Goal: Information Seeking & Learning: Compare options

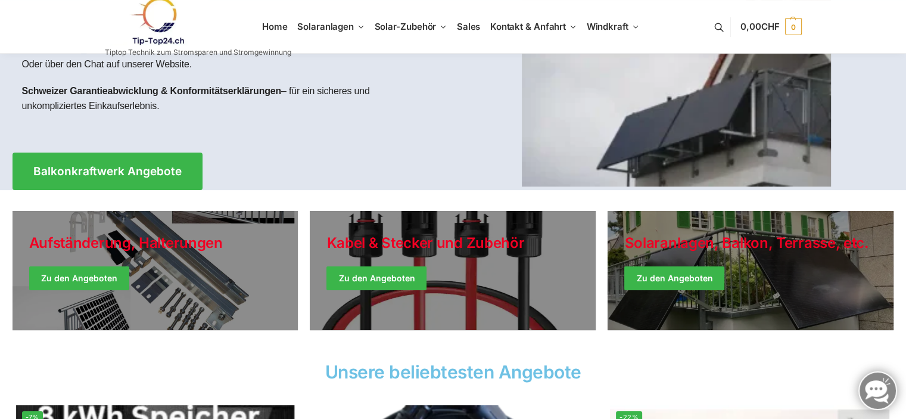
scroll to position [48, 0]
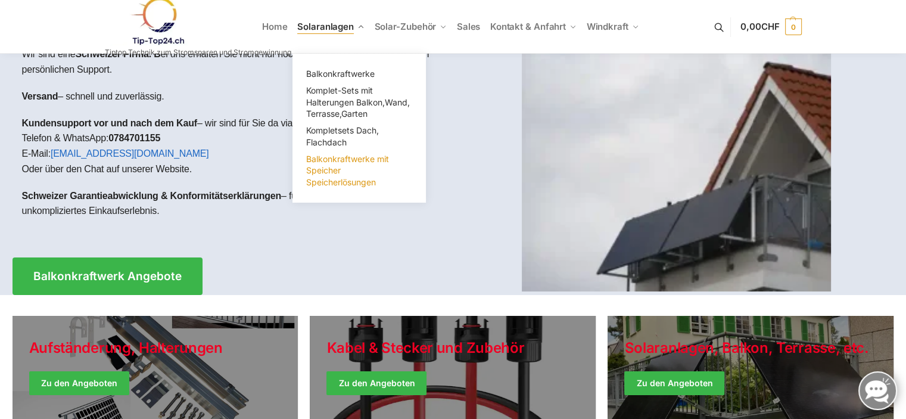
click at [334, 166] on span "Balkonkraftwerke mit Speicher Speicherlösungen" at bounding box center [347, 170] width 83 height 33
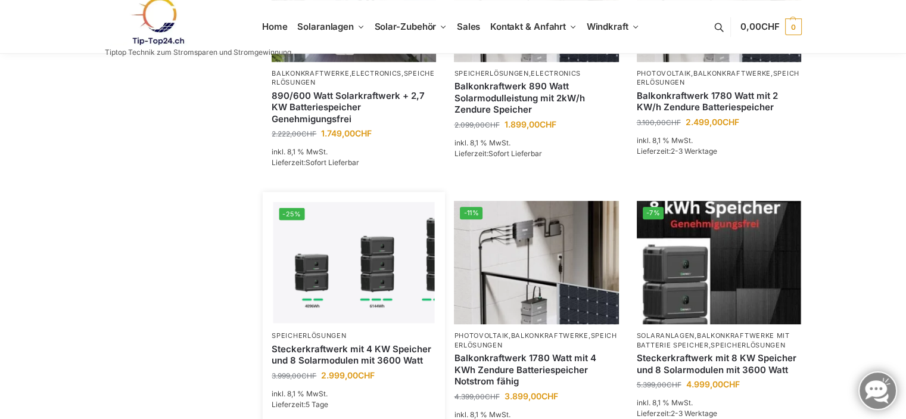
scroll to position [500, 0]
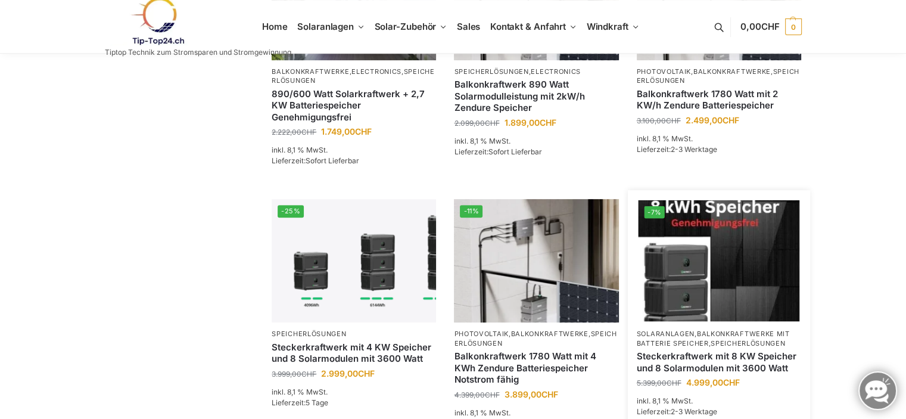
click at [730, 276] on img at bounding box center [718, 260] width 161 height 121
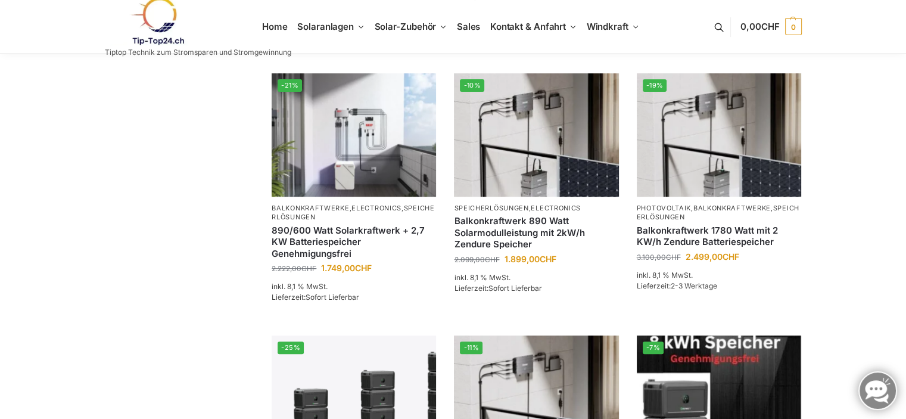
scroll to position [360, 0]
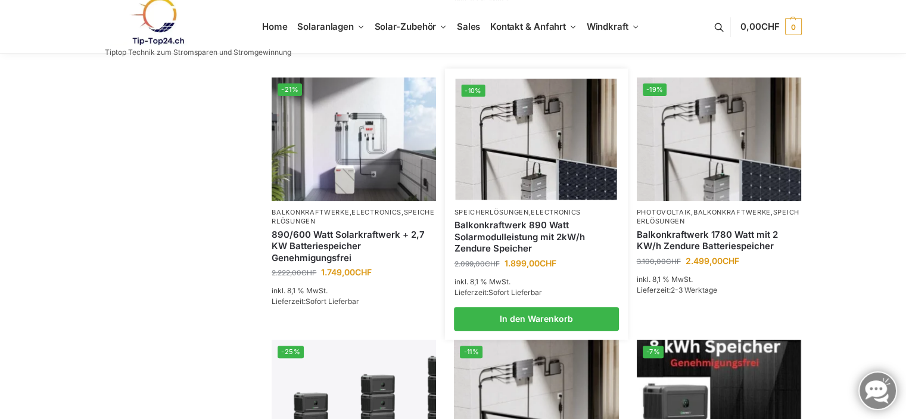
click at [537, 116] on img at bounding box center [536, 139] width 161 height 121
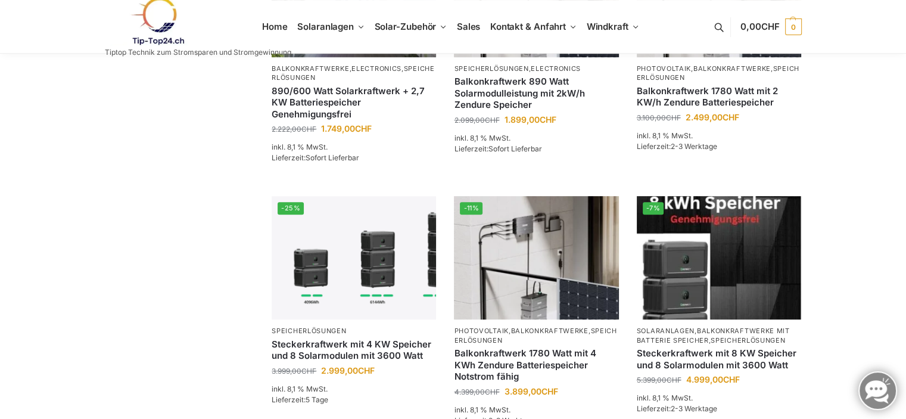
scroll to position [505, 0]
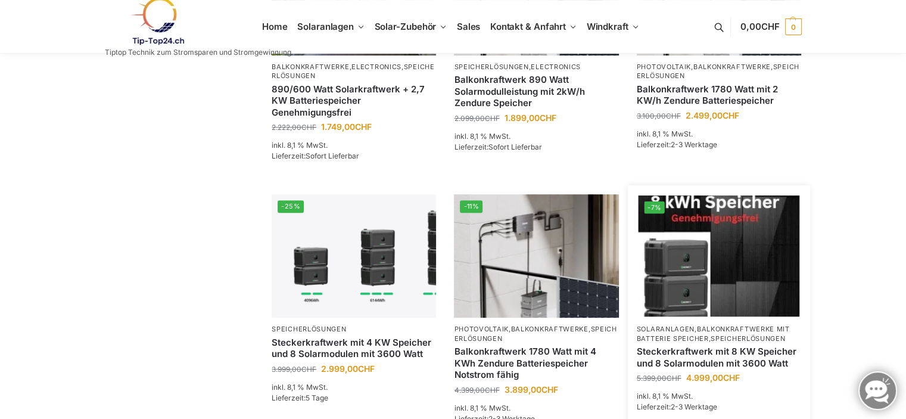
click at [717, 266] on img at bounding box center [718, 255] width 161 height 121
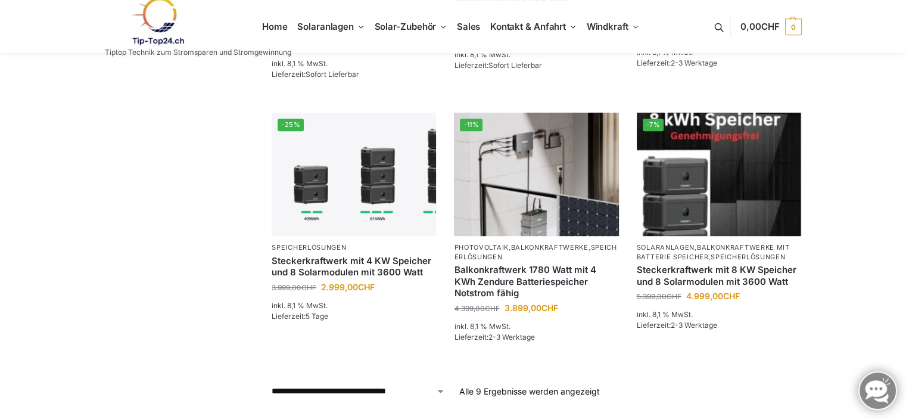
scroll to position [588, 0]
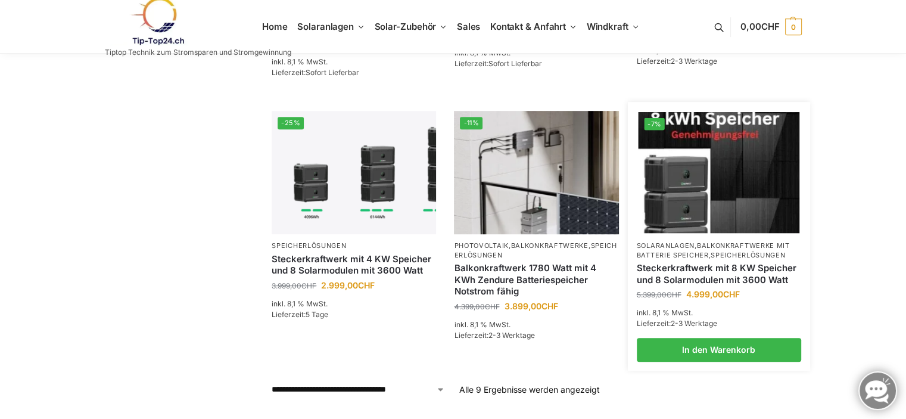
click at [713, 262] on link "Steckerkraftwerk mit 8 KW Speicher und 8 Solarmodulen mit 3600 Watt" at bounding box center [719, 273] width 164 height 23
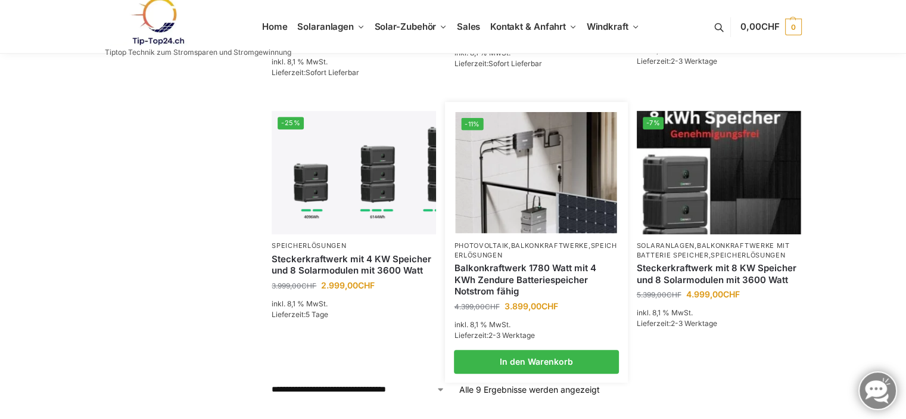
click at [534, 147] on img at bounding box center [536, 172] width 161 height 121
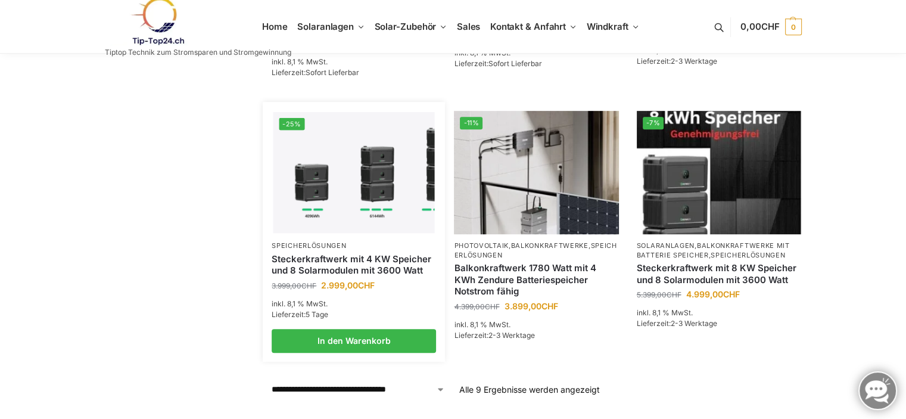
click at [356, 159] on img at bounding box center [353, 172] width 161 height 121
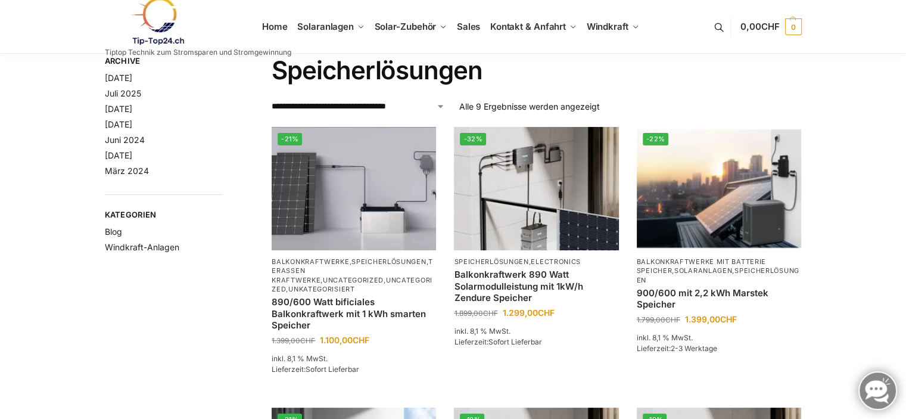
scroll to position [0, 0]
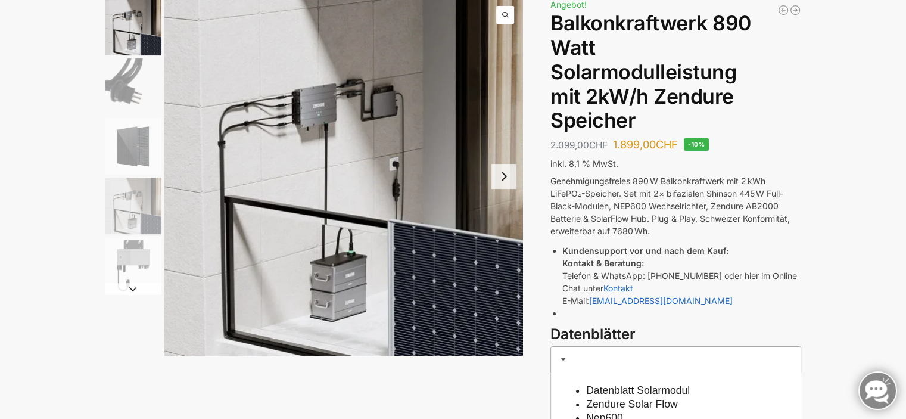
scroll to position [55, 0]
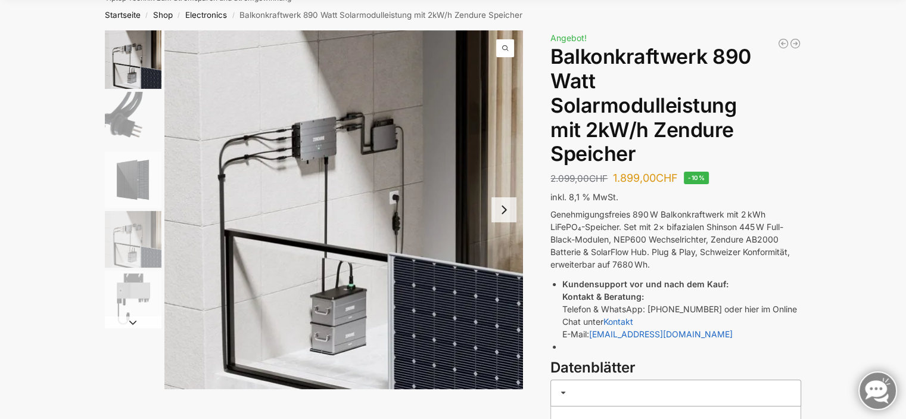
click at [511, 210] on button "Next slide" at bounding box center [503, 209] width 25 height 25
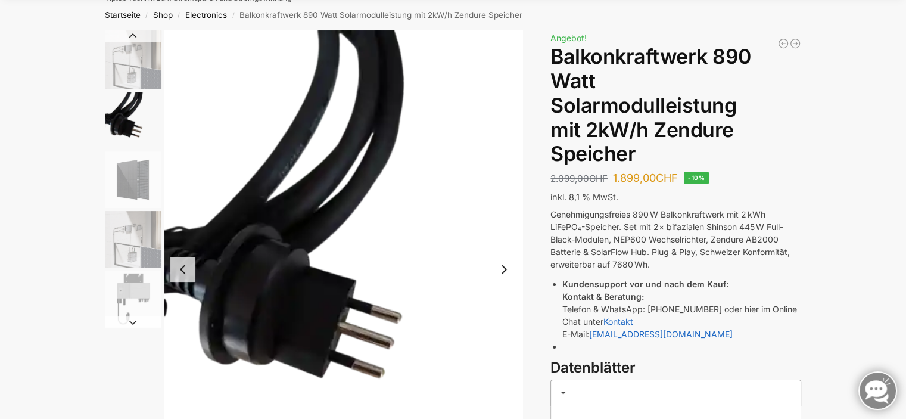
click at [511, 210] on img "2 / 5" at bounding box center [343, 269] width 359 height 478
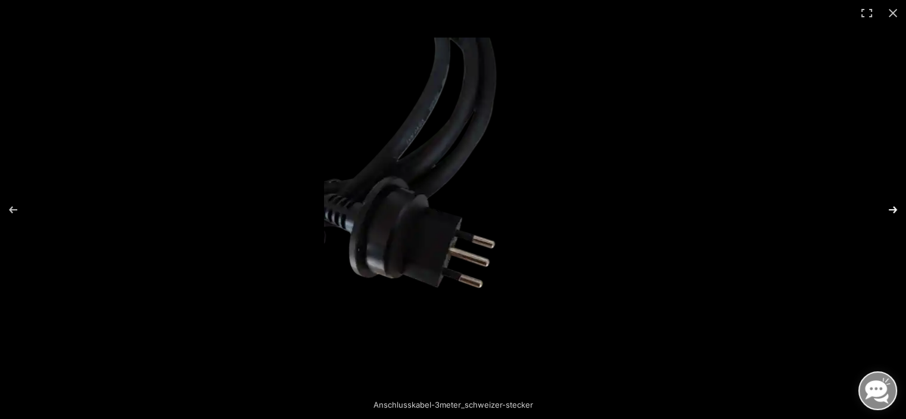
click at [893, 206] on button "Next (arrow right)" at bounding box center [885, 210] width 42 height 60
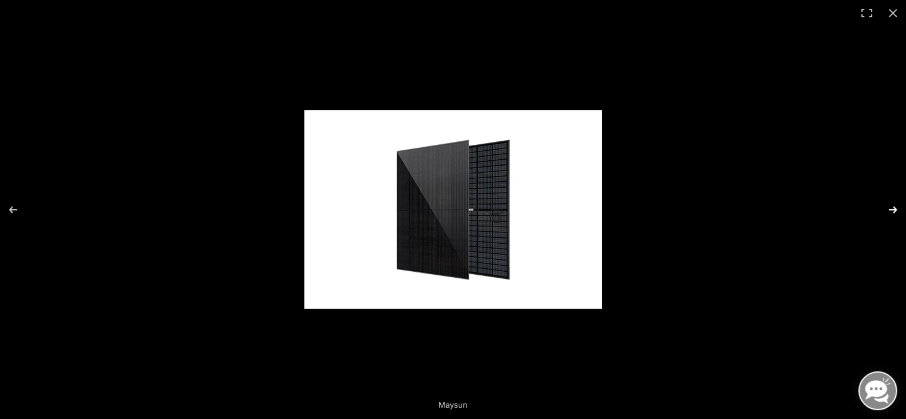
click at [889, 208] on button "Next (arrow right)" at bounding box center [885, 210] width 42 height 60
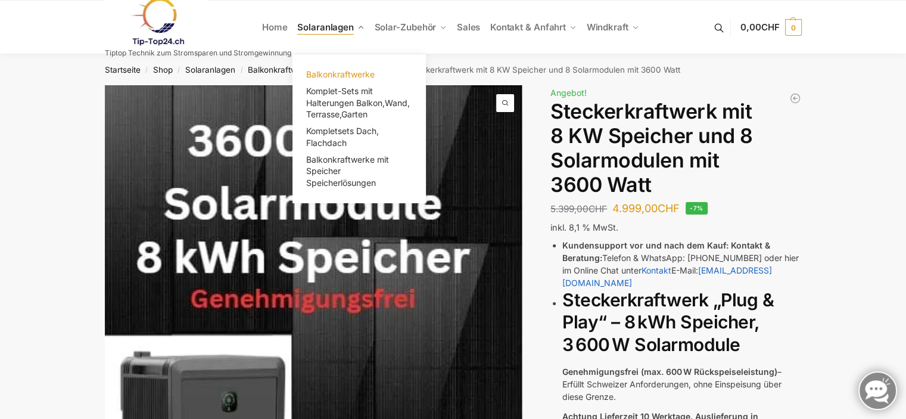
click at [342, 69] on span "Balkonkraftwerke" at bounding box center [340, 74] width 68 height 10
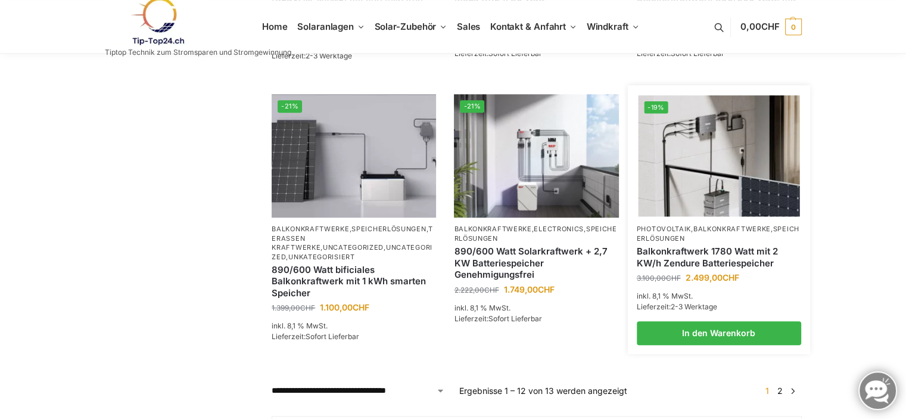
scroll to position [973, 0]
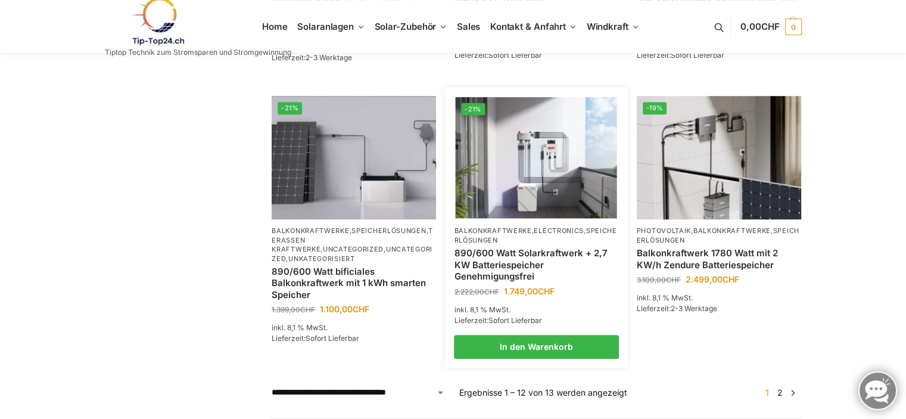
click at [585, 186] on img at bounding box center [536, 157] width 161 height 121
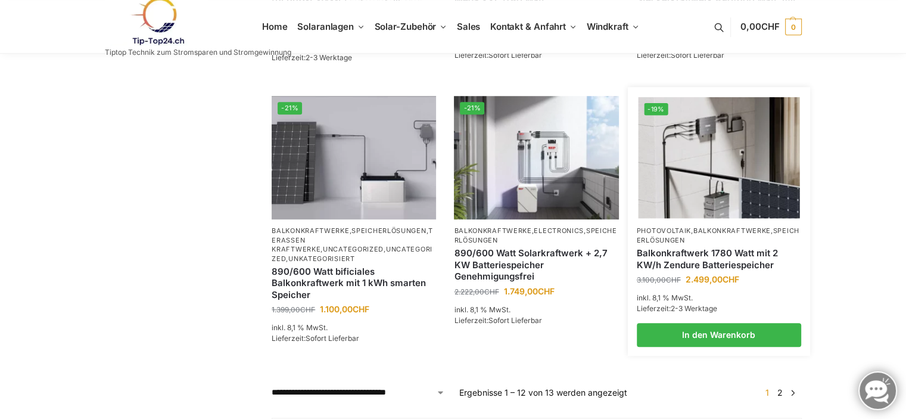
click at [719, 194] on img at bounding box center [718, 157] width 161 height 121
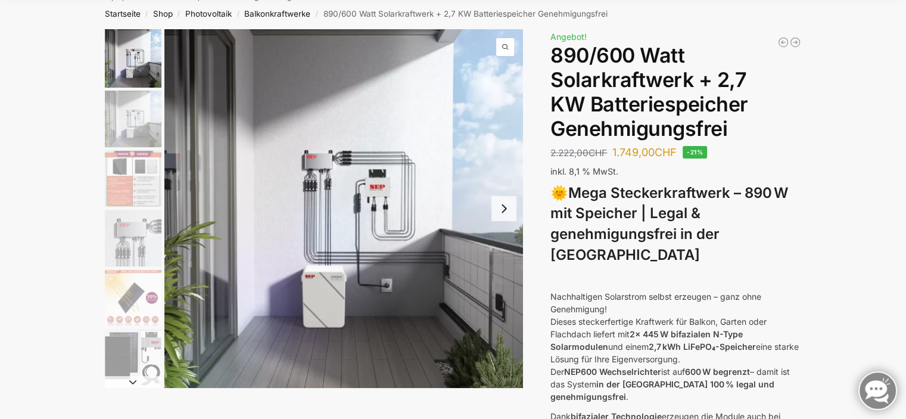
scroll to position [49, 0]
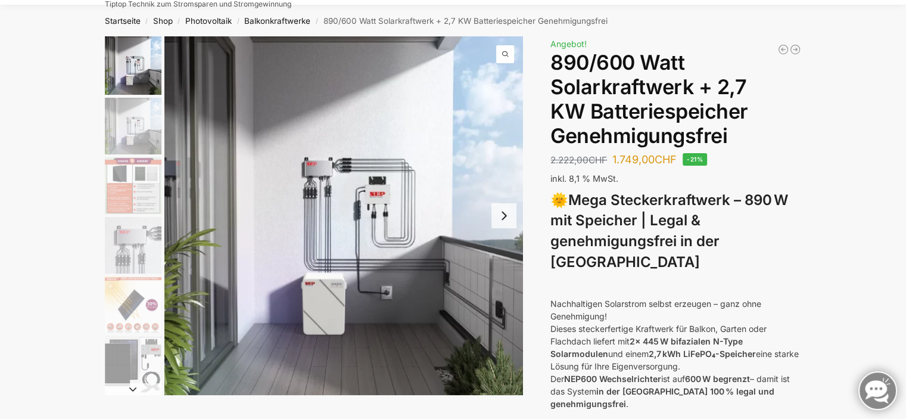
click at [120, 252] on img "4 / 12" at bounding box center [133, 245] width 57 height 57
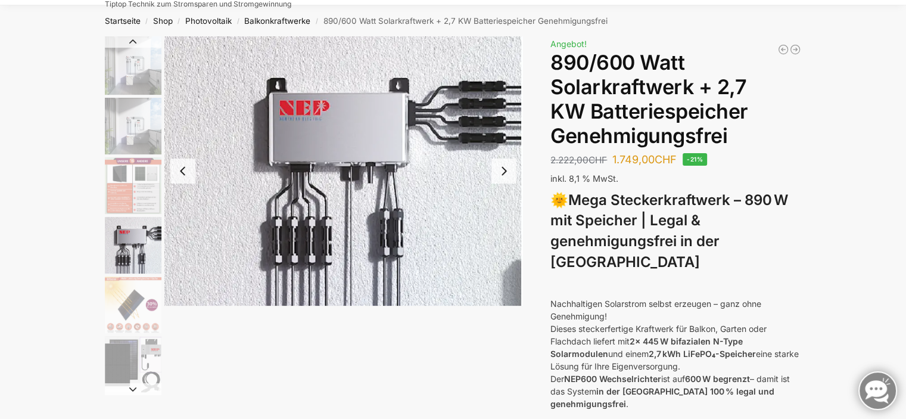
click at [133, 169] on img "3 / 12" at bounding box center [133, 185] width 57 height 57
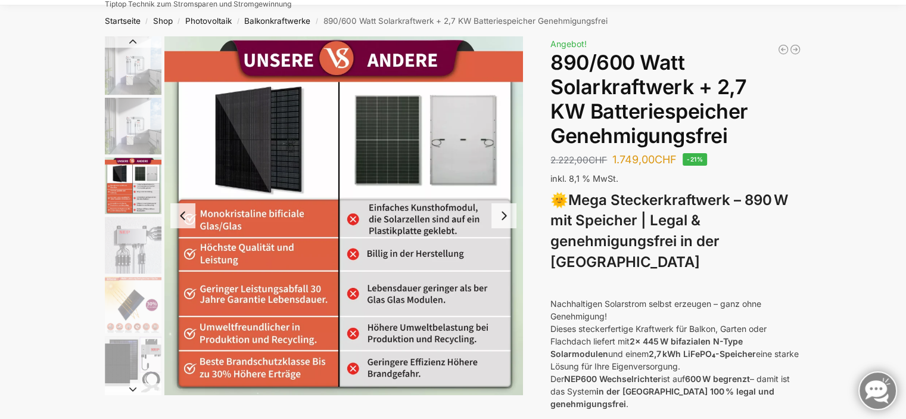
click at [136, 121] on img "2 / 12" at bounding box center [133, 126] width 57 height 57
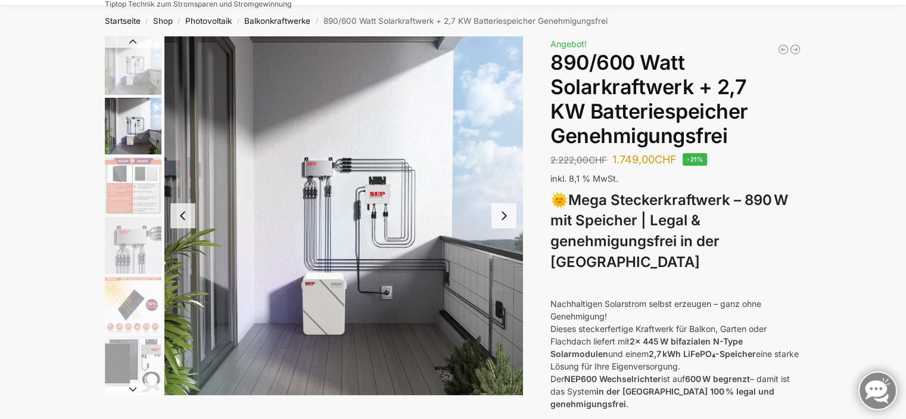
click at [137, 354] on img "6 / 12" at bounding box center [133, 364] width 57 height 57
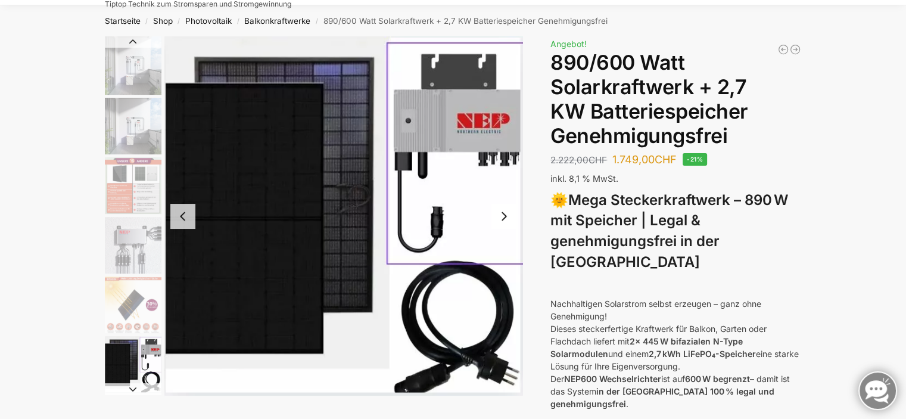
click at [142, 305] on img "5 / 12" at bounding box center [133, 304] width 57 height 57
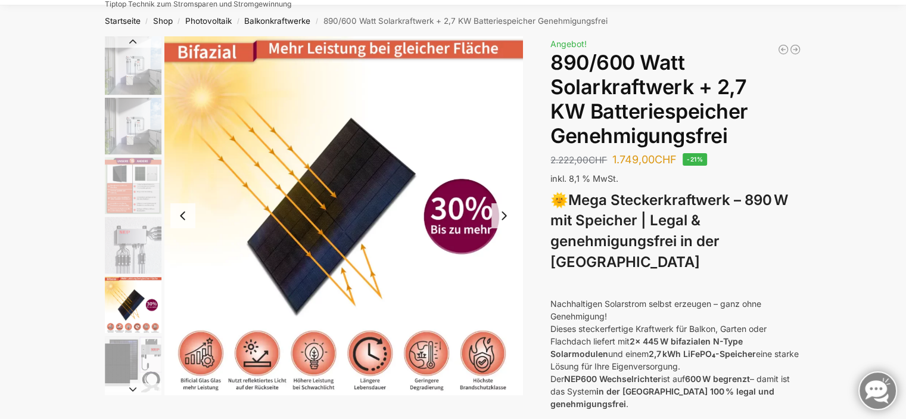
click at [126, 233] on img "4 / 12" at bounding box center [133, 245] width 57 height 57
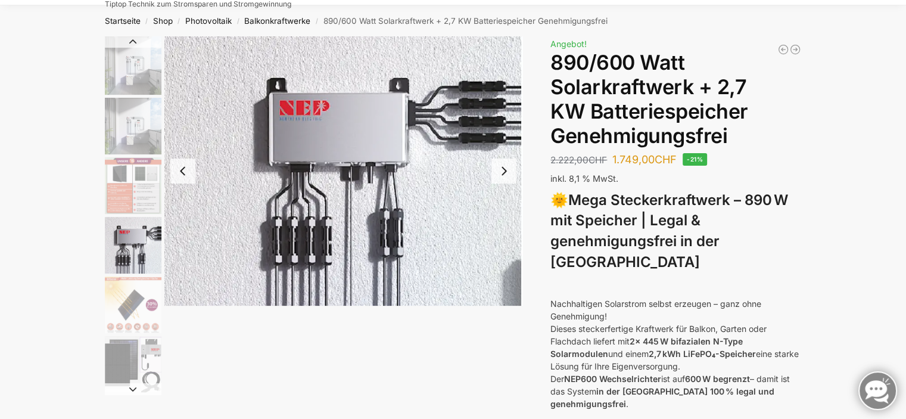
click at [148, 175] on img "3 / 12" at bounding box center [133, 185] width 57 height 57
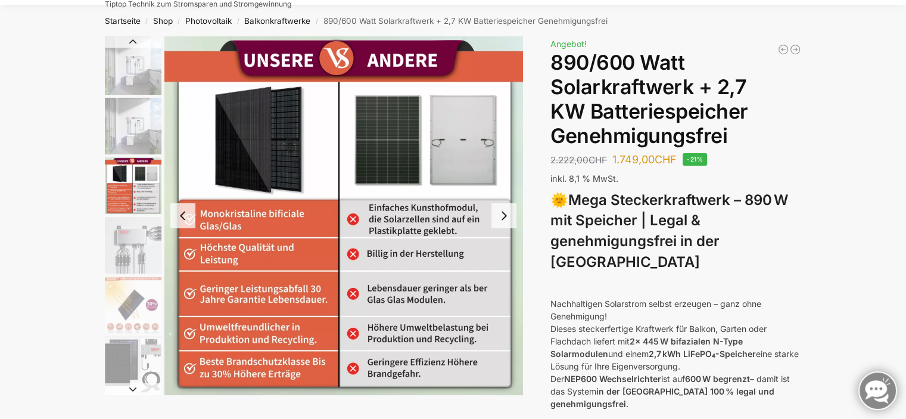
click at [142, 138] on img "2 / 12" at bounding box center [133, 126] width 57 height 57
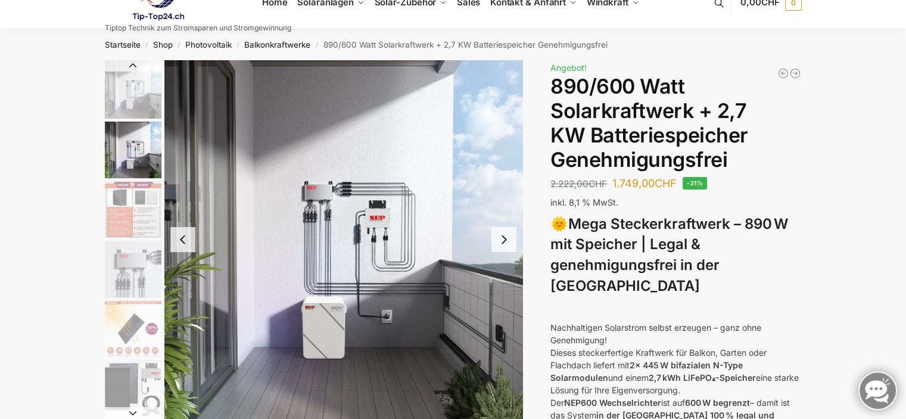
scroll to position [0, 0]
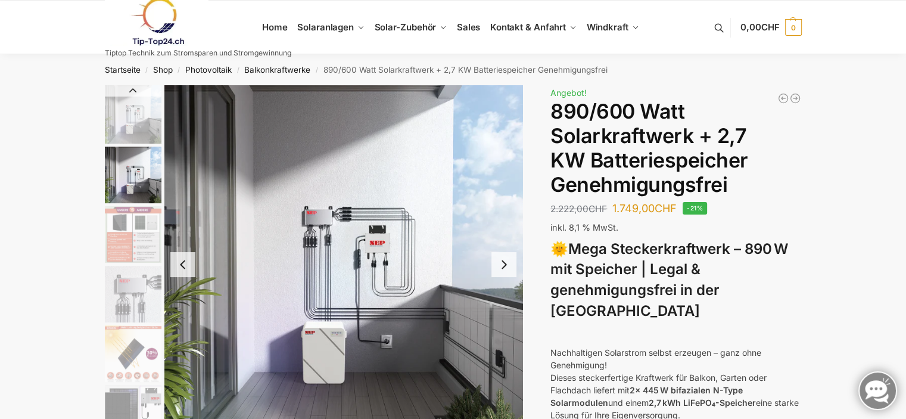
click at [376, 260] on img "2 / 12" at bounding box center [343, 264] width 359 height 359
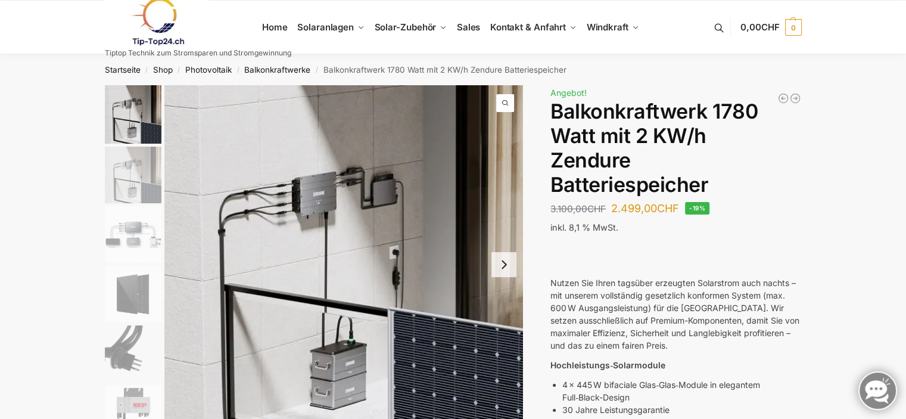
click at [133, 236] on img "3 / 7" at bounding box center [133, 234] width 57 height 57
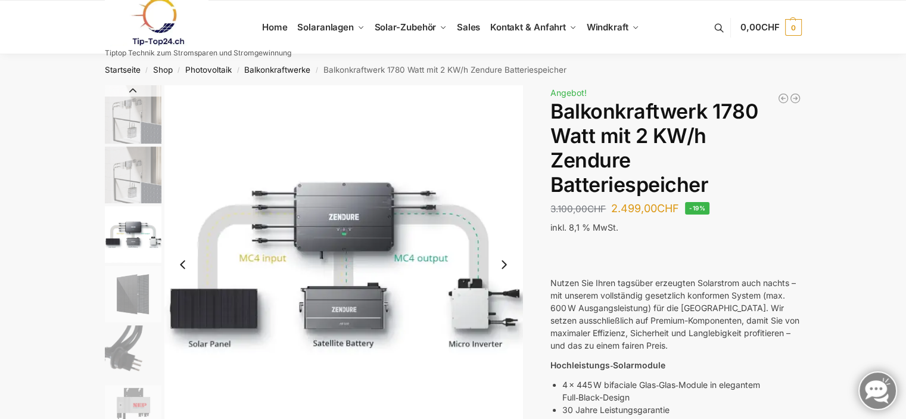
click at [145, 180] on img "2 / 7" at bounding box center [133, 175] width 57 height 57
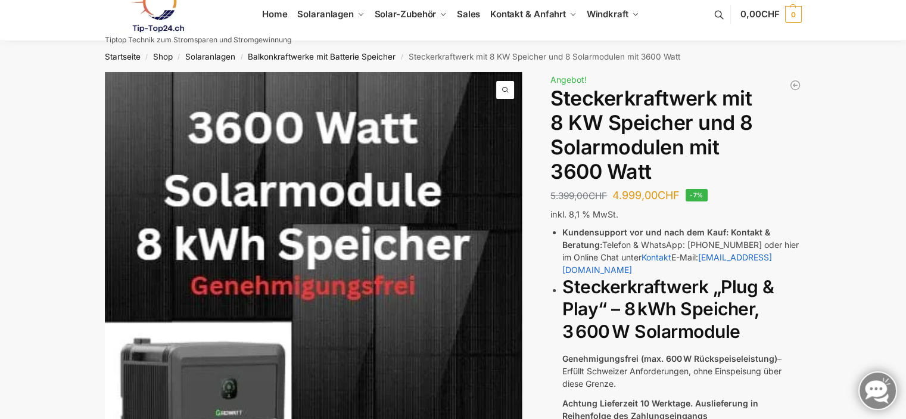
scroll to position [12, 0]
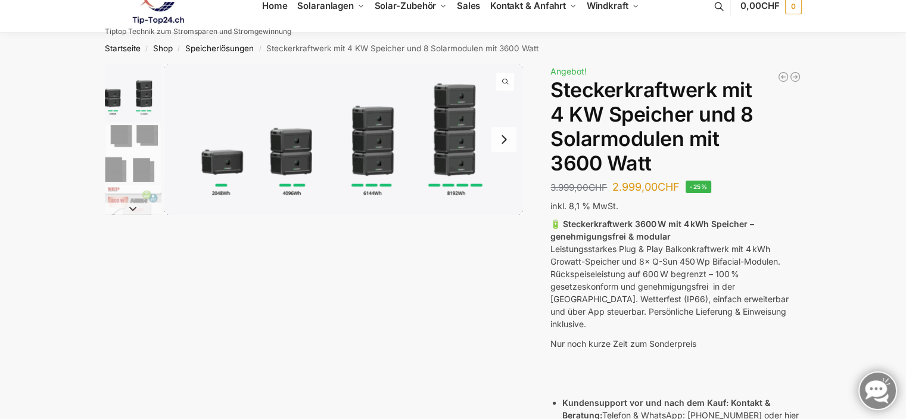
scroll to position [24, 0]
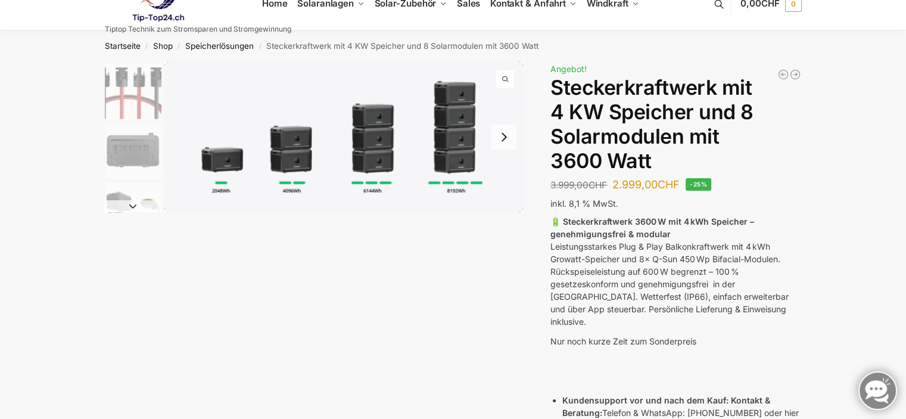
click at [820, 257] on div "Beschreibung Zusätzliche Informationen 3.999,00 CHF Ursprünglicher Preis war: 3…" at bounding box center [453, 365] width 747 height 609
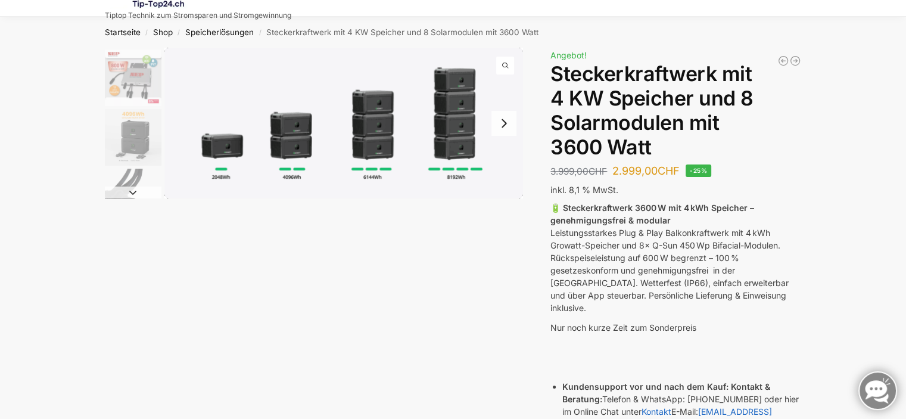
scroll to position [0, 0]
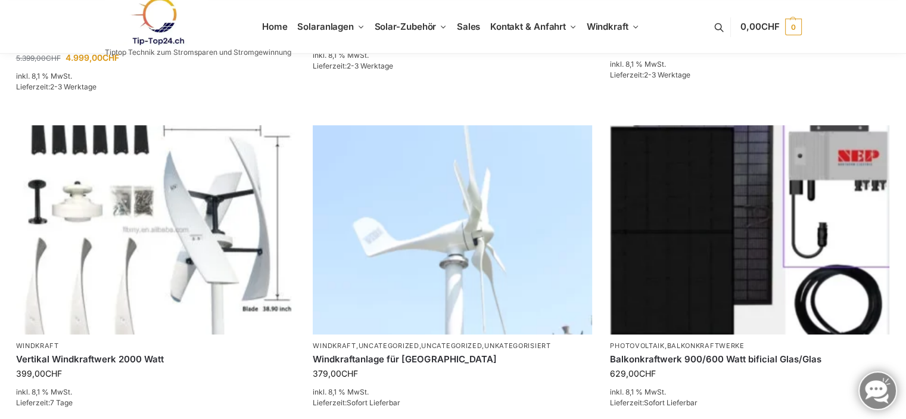
scroll to position [778, 0]
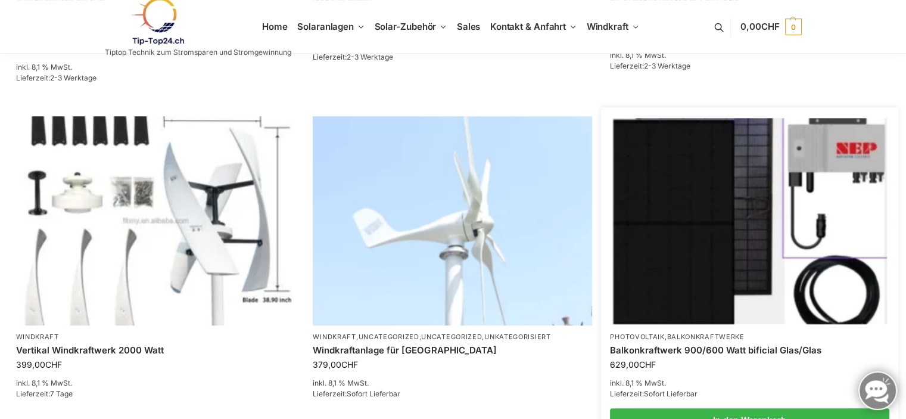
click at [725, 227] on img at bounding box center [750, 220] width 274 height 205
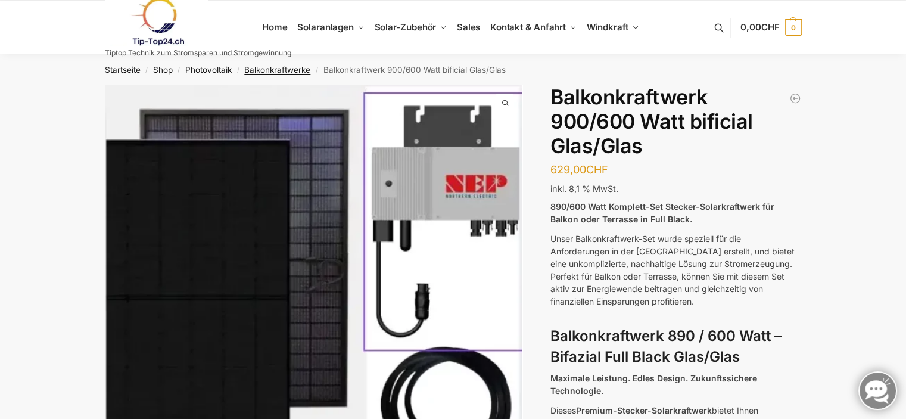
click at [282, 71] on link "Balkonkraftwerke" at bounding box center [277, 70] width 66 height 10
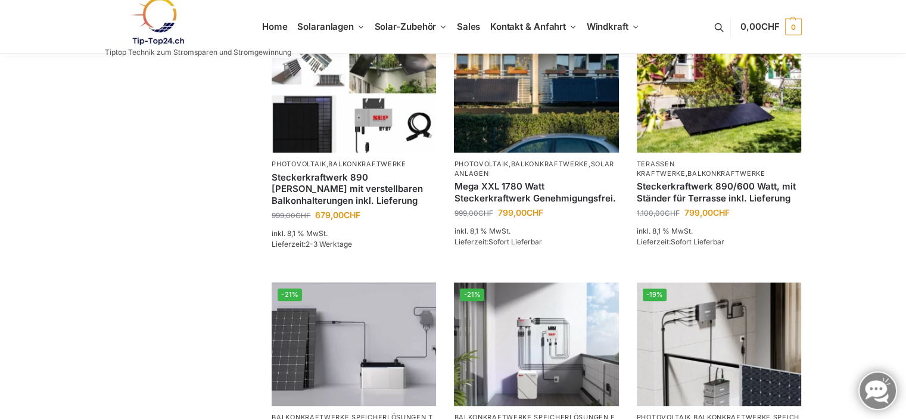
scroll to position [810, 0]
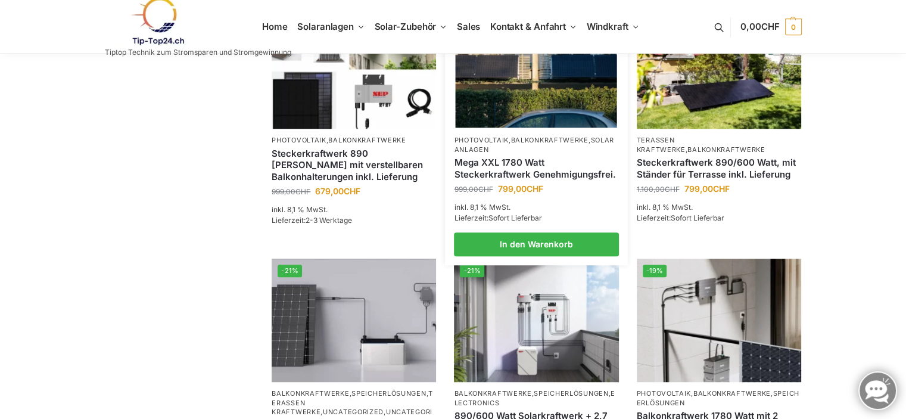
click at [511, 173] on link "Mega XXL 1780 Watt Steckerkraftwerk Genehmigungsfrei." at bounding box center [536, 168] width 164 height 23
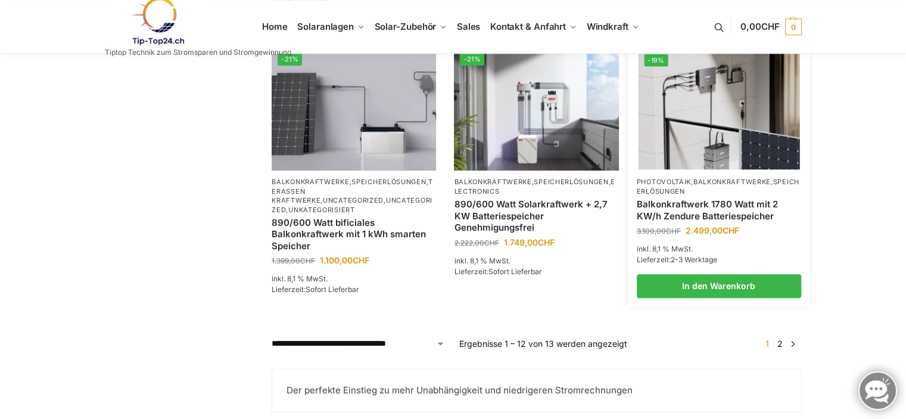
scroll to position [1024, 0]
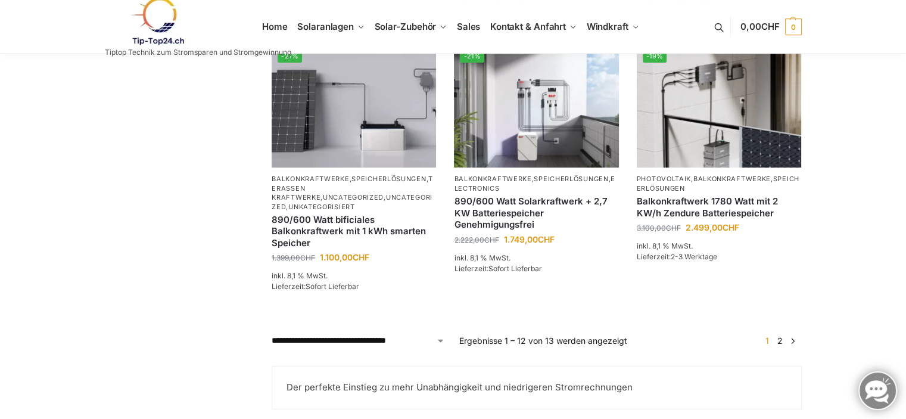
click at [792, 346] on link "→" at bounding box center [792, 340] width 9 height 13
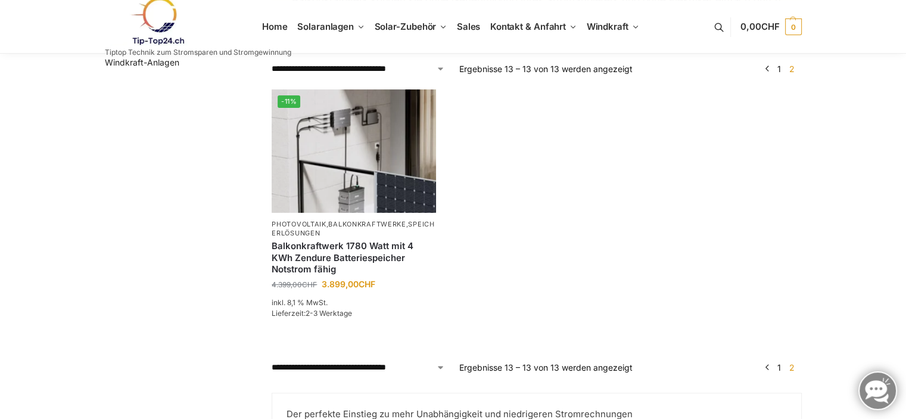
scroll to position [238, 0]
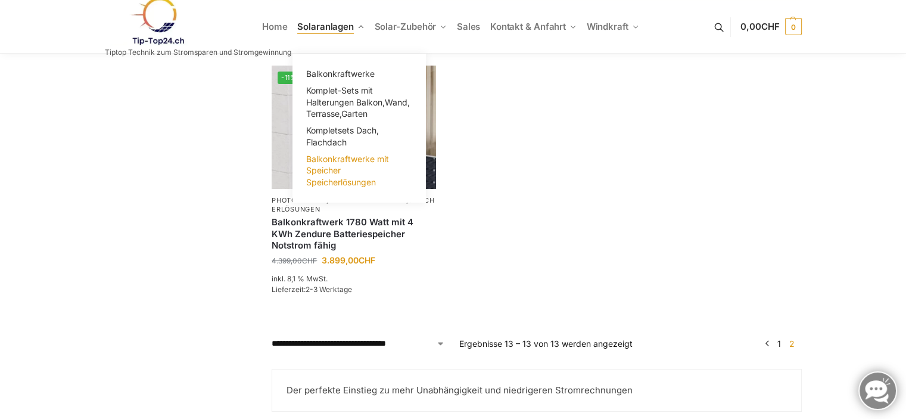
click at [334, 177] on span "Balkonkraftwerke mit Speicher Speicherlösungen" at bounding box center [347, 170] width 83 height 33
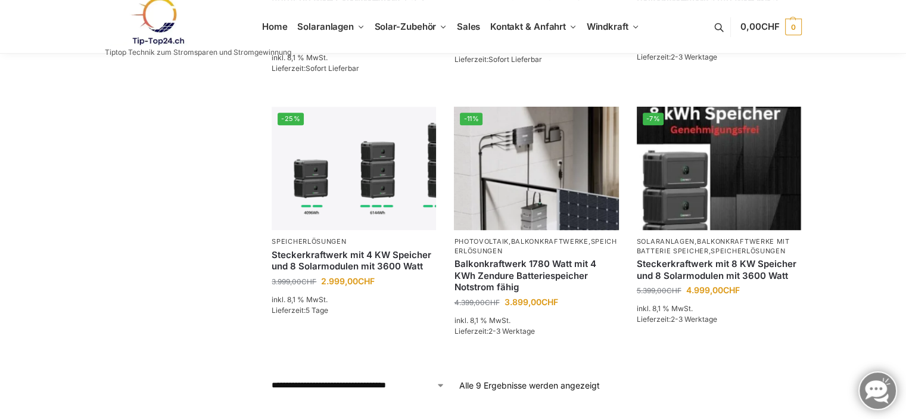
scroll to position [596, 0]
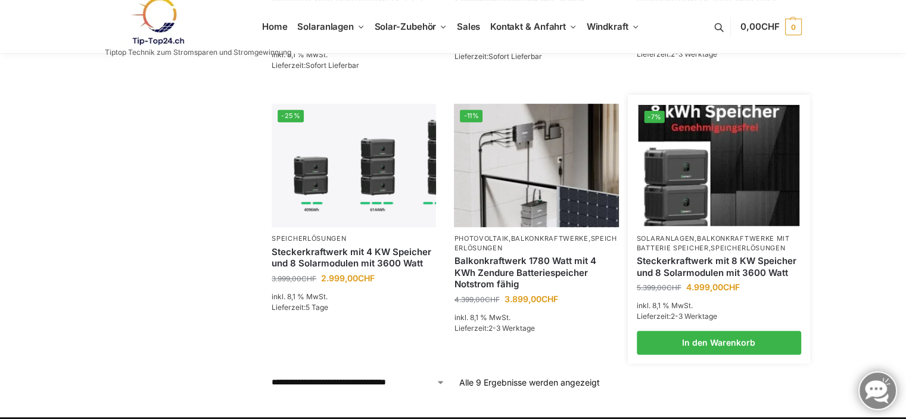
click at [709, 176] on img at bounding box center [718, 165] width 161 height 121
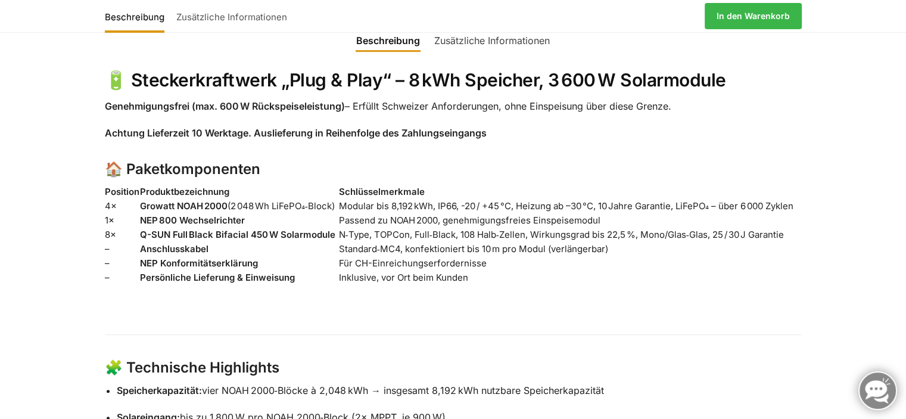
scroll to position [723, 0]
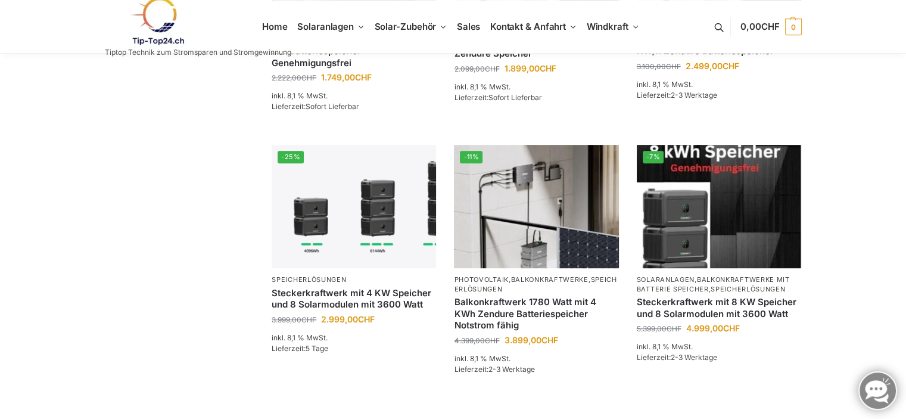
scroll to position [572, 0]
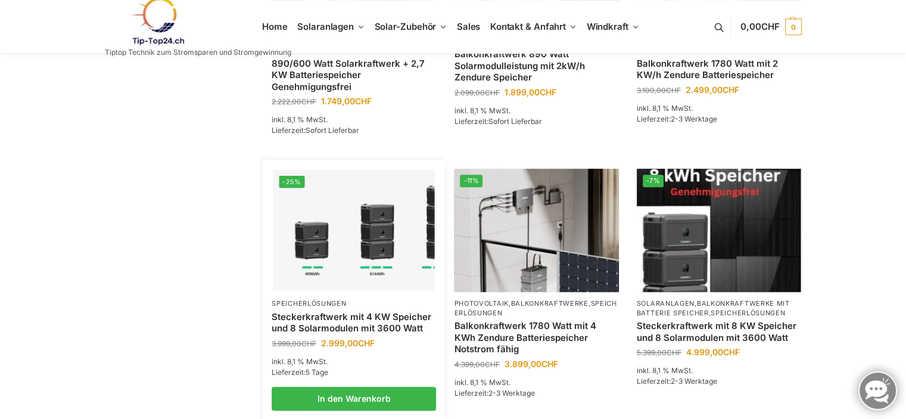
click at [334, 250] on img at bounding box center [353, 230] width 161 height 121
